Goal: Transaction & Acquisition: Purchase product/service

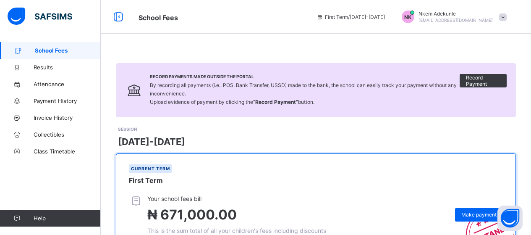
scroll to position [140, 0]
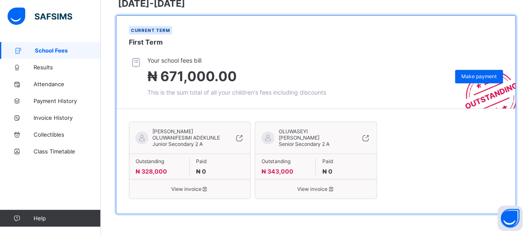
click at [206, 186] on icon at bounding box center [205, 189] width 7 height 6
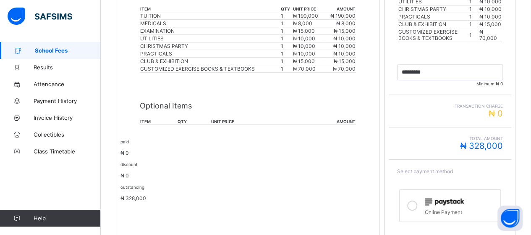
scroll to position [301, 0]
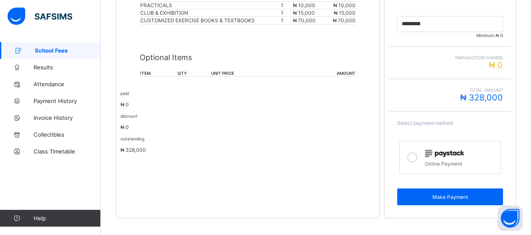
click at [416, 152] on icon at bounding box center [412, 157] width 10 height 10
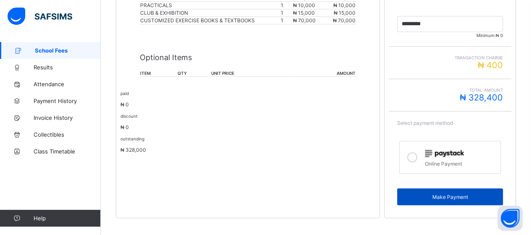
click at [453, 194] on span "Make Payment" at bounding box center [450, 197] width 93 height 6
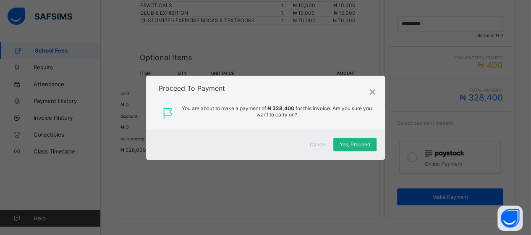
click at [359, 142] on span "Yes, Proceed" at bounding box center [355, 144] width 31 height 6
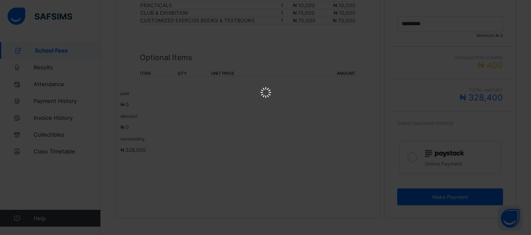
scroll to position [0, 0]
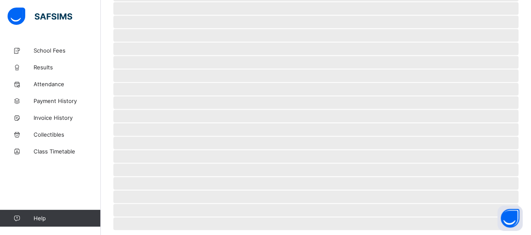
scroll to position [81, 0]
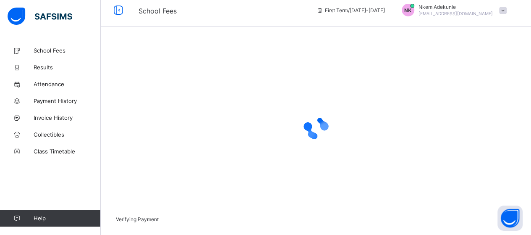
scroll to position [76, 0]
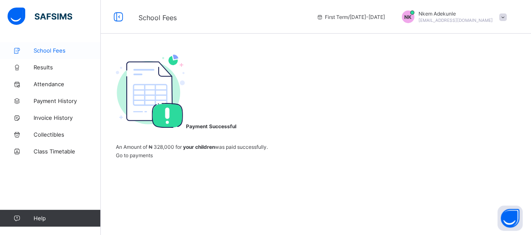
click at [42, 51] on span "School Fees" at bounding box center [67, 50] width 67 height 7
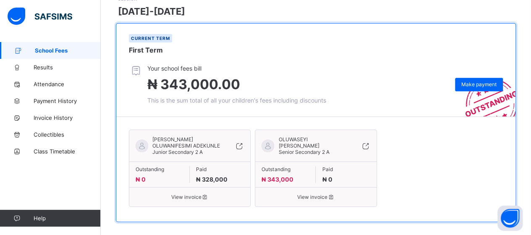
scroll to position [140, 0]
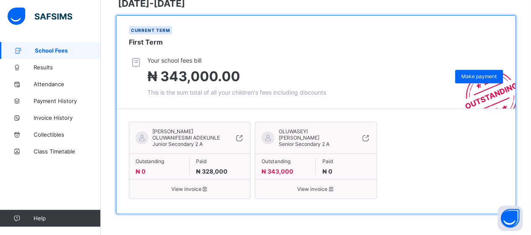
click at [313, 186] on span "View invoice" at bounding box center [316, 189] width 108 height 6
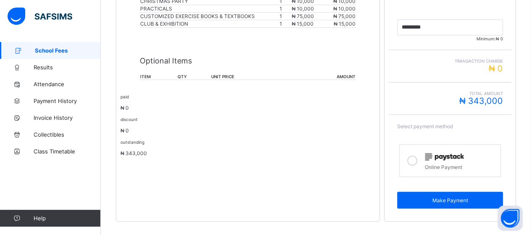
scroll to position [301, 0]
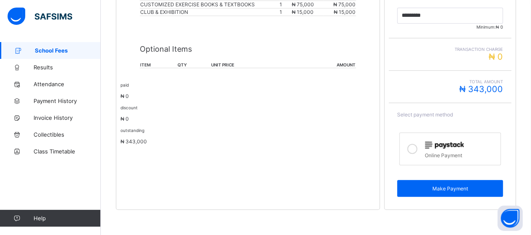
click at [416, 148] on icon at bounding box center [412, 149] width 10 height 10
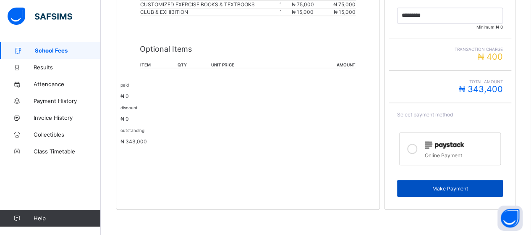
click at [441, 189] on span "Make Payment" at bounding box center [450, 188] width 93 height 6
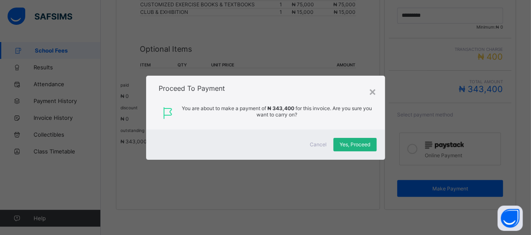
click at [357, 146] on span "Yes, Proceed" at bounding box center [355, 144] width 31 height 6
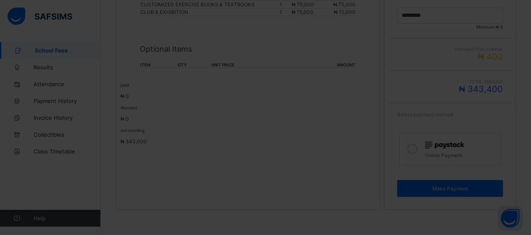
scroll to position [81, 0]
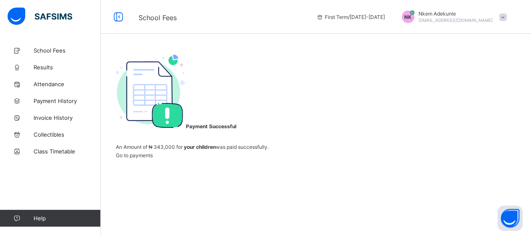
scroll to position [76, 0]
click at [153, 158] on span "Go to payments" at bounding box center [134, 155] width 37 height 6
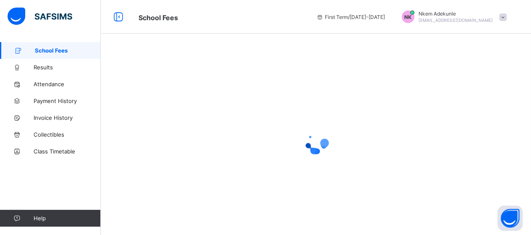
scroll to position [12, 0]
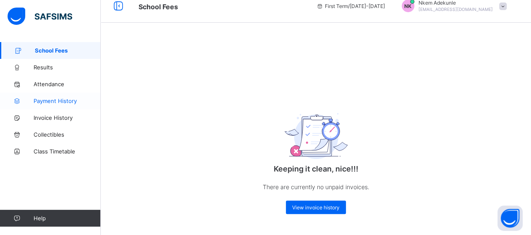
click at [60, 101] on span "Payment History" at bounding box center [67, 100] width 67 height 7
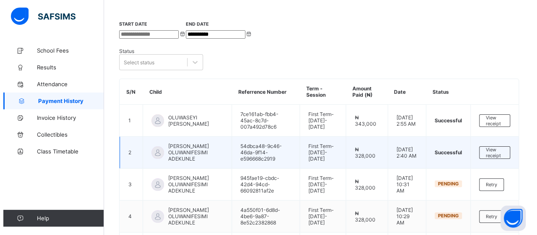
scroll to position [56, 0]
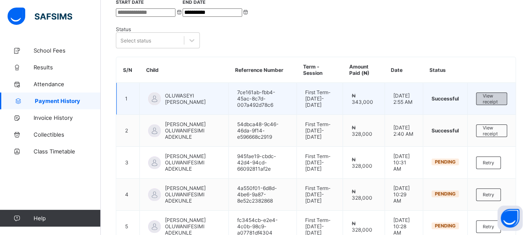
click at [489, 92] on div "View receipt" at bounding box center [491, 98] width 31 height 13
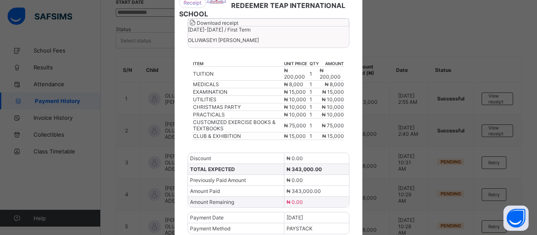
scroll to position [0, 0]
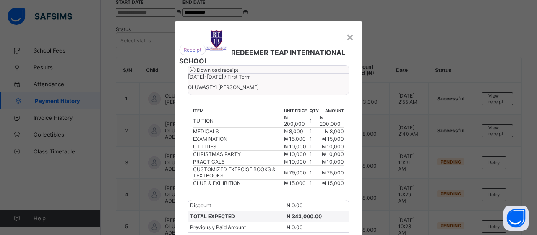
click at [238, 73] on span "Download receipt" at bounding box center [218, 70] width 42 height 6
click at [348, 37] on div "×" at bounding box center [350, 36] width 8 height 14
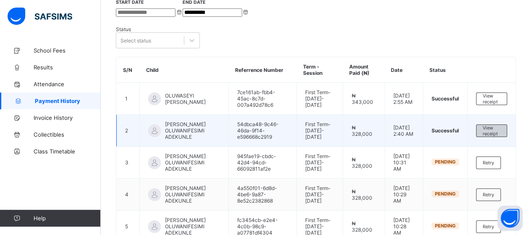
click at [491, 125] on span "View receipt" at bounding box center [492, 131] width 18 height 12
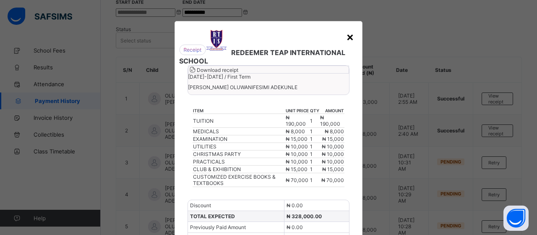
click at [351, 36] on div "×" at bounding box center [350, 36] width 8 height 14
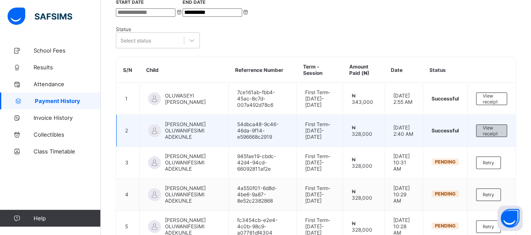
click at [498, 125] on span "View receipt" at bounding box center [492, 131] width 18 height 12
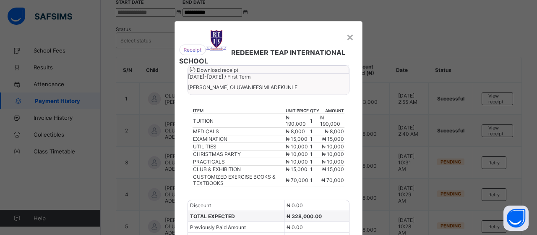
click at [238, 73] on span "Download receipt" at bounding box center [218, 70] width 42 height 6
click at [348, 38] on div "×" at bounding box center [350, 36] width 8 height 14
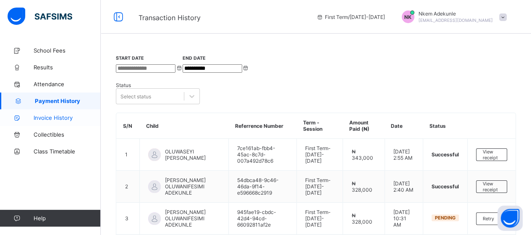
click at [66, 116] on span "Invoice History" at bounding box center [67, 117] width 67 height 7
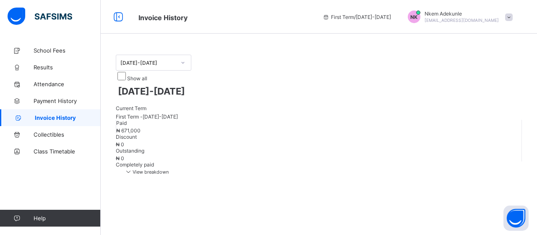
click at [169, 169] on span "View breakdown" at bounding box center [146, 172] width 45 height 6
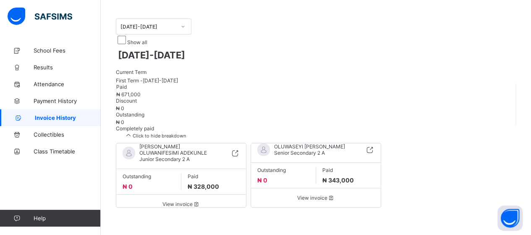
scroll to position [50, 0]
